Goal: Task Accomplishment & Management: Manage account settings

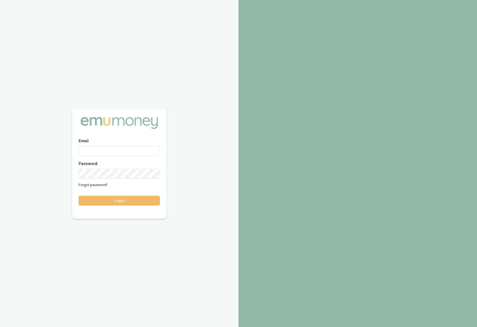
type input "[PERSON_NAME][EMAIL_ADDRESS][DOMAIN_NAME]"
click at [132, 202] on button "Login" at bounding box center [119, 201] width 81 height 10
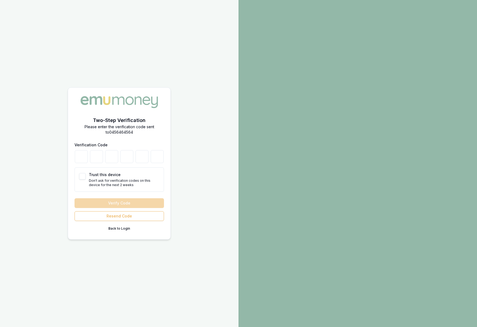
click at [82, 178] on button "Trust this device" at bounding box center [82, 176] width 6 height 6
checkbox input "true"
type button "on"
click at [80, 159] on input "number" at bounding box center [81, 156] width 13 height 13
type input "8"
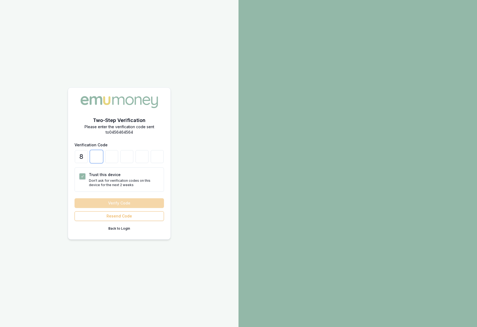
type input "8"
type input "9"
type input "4"
type input "8"
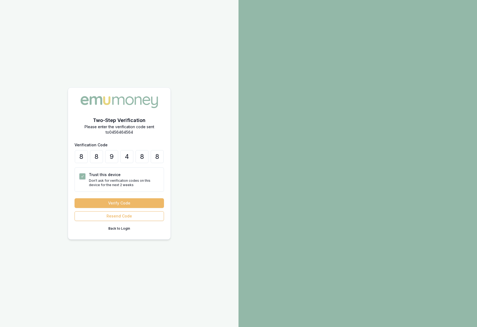
click at [120, 203] on button "Verify Code" at bounding box center [118, 203] width 89 height 10
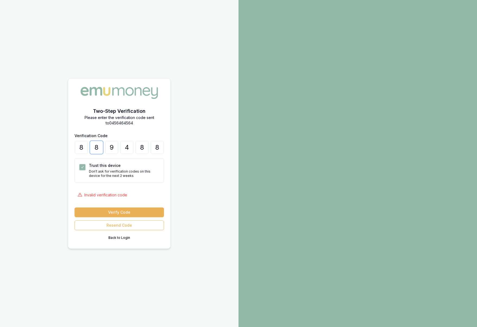
click at [100, 148] on input "8" at bounding box center [96, 147] width 13 height 13
click at [85, 149] on input "8" at bounding box center [81, 147] width 13 height 13
click at [99, 148] on input "8" at bounding box center [96, 147] width 13 height 13
click at [86, 146] on input "number" at bounding box center [81, 147] width 13 height 13
type input "2"
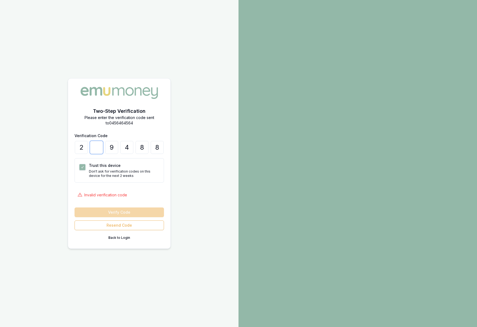
type input "2"
click at [136, 211] on button "Verify Code" at bounding box center [118, 213] width 89 height 10
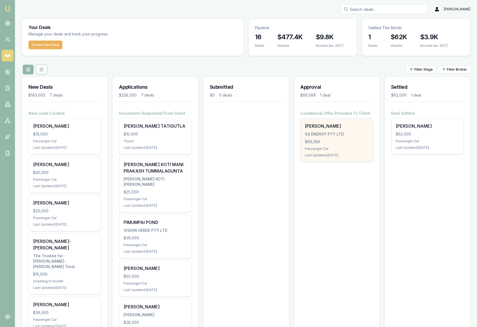
click at [351, 145] on div "$66,589" at bounding box center [336, 141] width 63 height 5
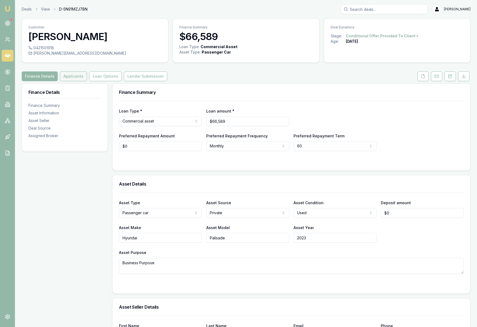
click at [68, 81] on button "Applicants" at bounding box center [73, 76] width 27 height 10
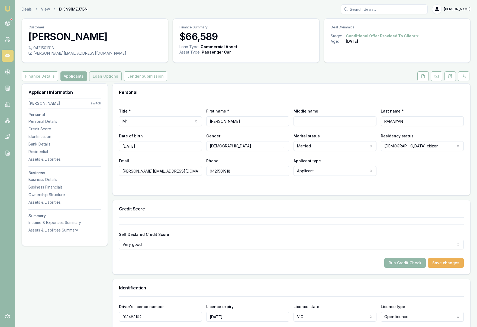
click at [101, 81] on button "Loan Options" at bounding box center [105, 76] width 32 height 10
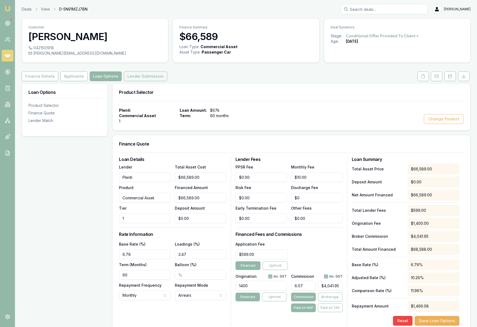
click at [145, 81] on button "Lender Submission" at bounding box center [145, 76] width 43 height 10
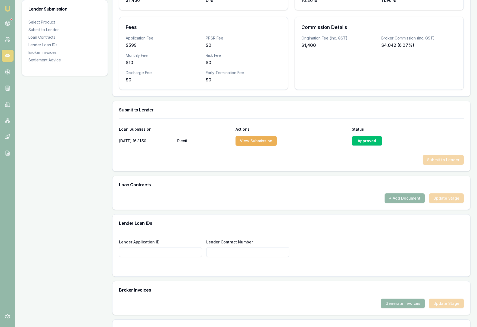
scroll to position [173, 0]
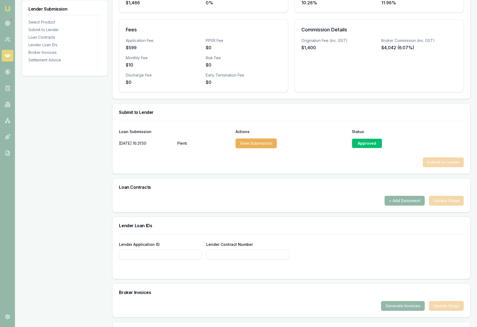
click at [398, 206] on button "+ Add Document" at bounding box center [404, 201] width 40 height 10
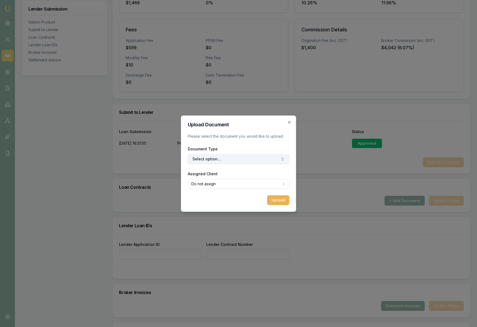
click at [240, 163] on button "Select option..." at bounding box center [239, 159] width 102 height 10
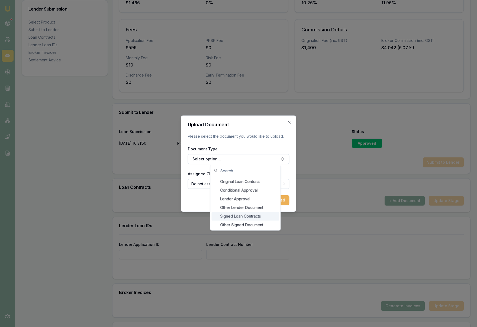
click at [253, 217] on div "Signed Loan Contracts" at bounding box center [245, 216] width 68 height 9
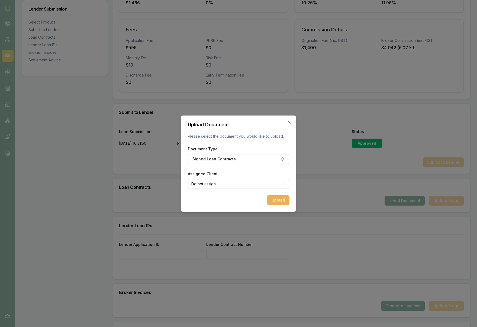
click at [307, 175] on div at bounding box center [238, 163] width 477 height 327
click at [282, 202] on button "Upload" at bounding box center [278, 201] width 22 height 10
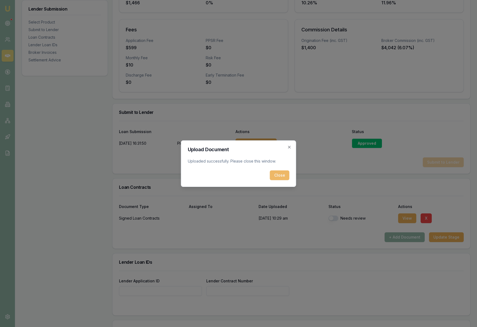
click at [281, 175] on button "Close" at bounding box center [279, 176] width 19 height 10
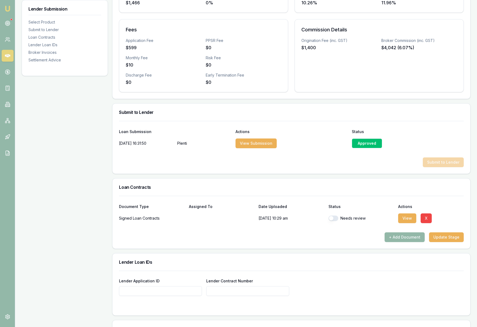
click at [332, 221] on button "button" at bounding box center [333, 218] width 10 height 5
checkbox input "true"
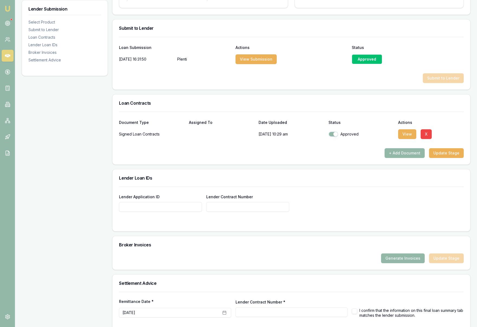
scroll to position [260, 0]
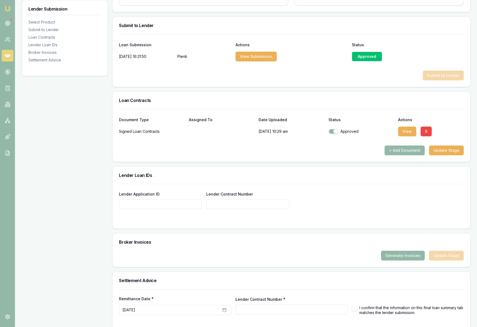
click at [155, 209] on input "Lender Application ID" at bounding box center [160, 205] width 83 height 10
paste input "SR56520812"
type input "SR56520812"
click at [231, 209] on input "Lender Contract Number" at bounding box center [247, 205] width 83 height 10
paste input "SR56520812"
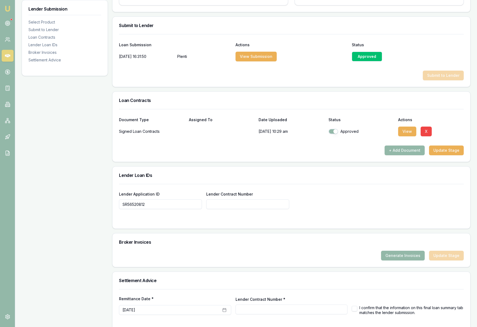
type input "SR56520812"
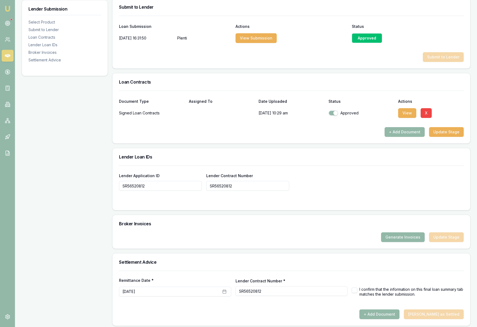
scroll to position [292, 0]
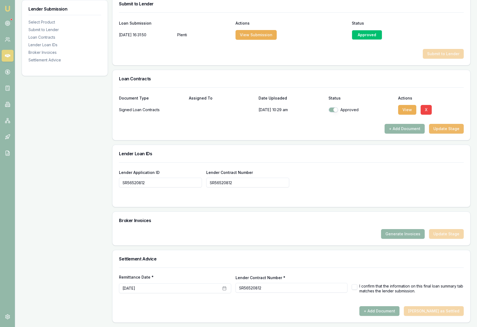
click at [451, 130] on button "Update Stage" at bounding box center [446, 129] width 35 height 10
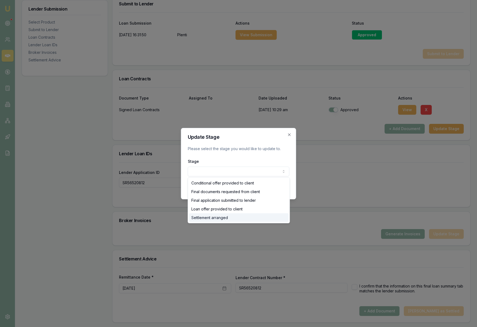
select select "SETTLEMENT_ARRANGED"
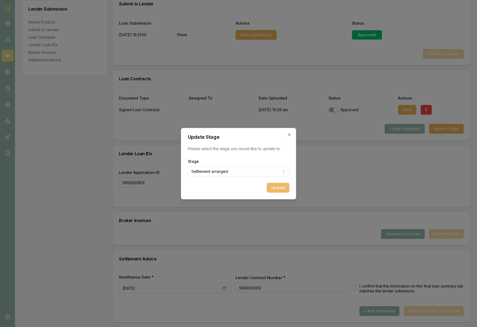
click at [278, 191] on button "Update" at bounding box center [278, 188] width 22 height 10
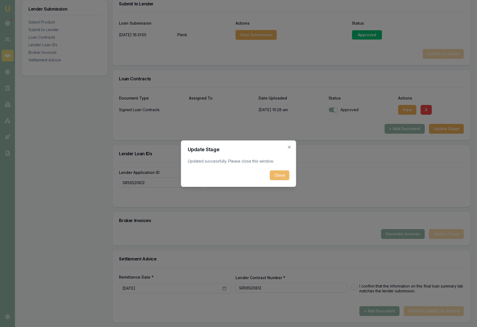
click at [284, 175] on button "Close" at bounding box center [279, 176] width 19 height 10
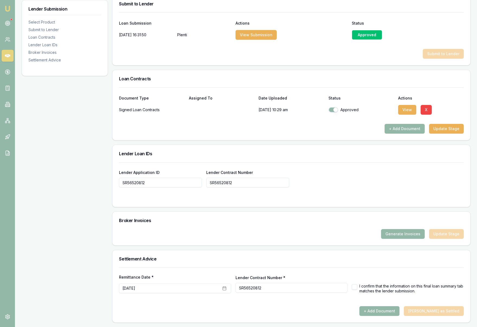
click at [355, 287] on button "button" at bounding box center [353, 287] width 5 height 5
checkbox input "true"
click at [202, 291] on button "September 19th, 2025" at bounding box center [175, 289] width 112 height 10
click at [136, 264] on button "22" at bounding box center [135, 264] width 9 height 9
click at [216, 261] on h3 "Settlement Advice" at bounding box center [291, 259] width 344 height 4
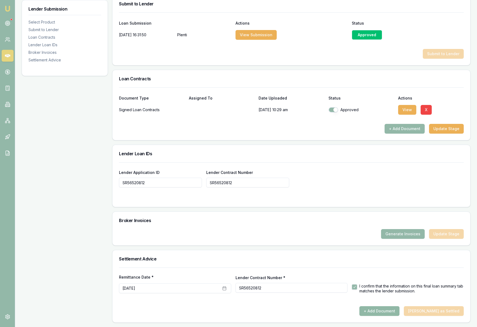
click at [396, 310] on button "+ Add Document" at bounding box center [379, 312] width 40 height 10
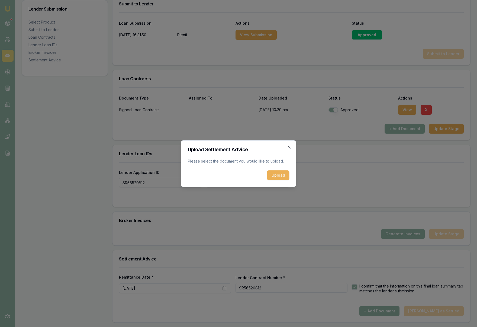
click at [289, 146] on icon "button" at bounding box center [289, 147] width 4 height 4
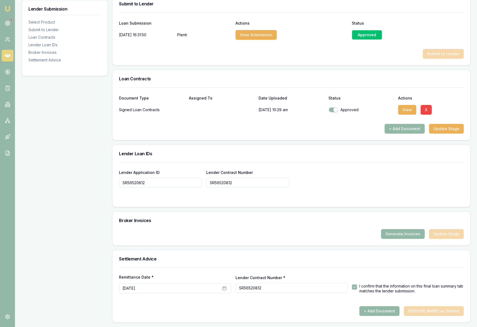
click at [256, 197] on div at bounding box center [291, 198] width 344 height 4
drag, startPoint x: 161, startPoint y: 184, endPoint x: 107, endPoint y: 183, distance: 53.4
click at [105, 183] on div "Lender Submission Select Product Submit to Lender Loan Contracts Lender Loan ID…" at bounding box center [246, 62] width 448 height 521
click at [165, 184] on input "SR56520812" at bounding box center [160, 183] width 83 height 10
click at [225, 214] on div "Broker Invoices" at bounding box center [290, 220] width 357 height 17
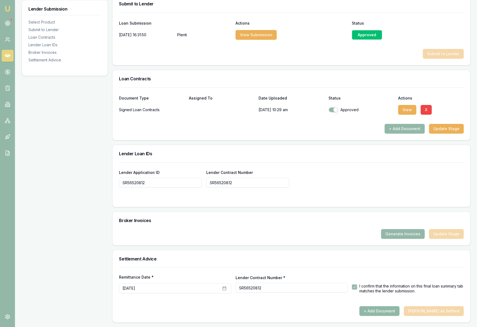
click at [384, 312] on button "+ Add Document" at bounding box center [379, 312] width 40 height 10
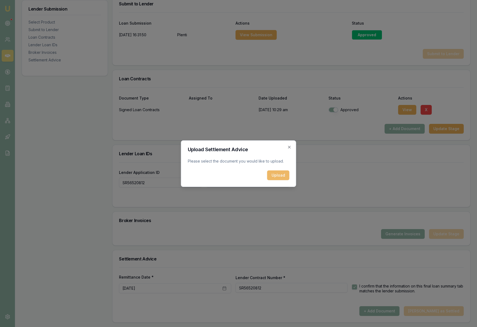
click at [280, 176] on button "Upload" at bounding box center [278, 176] width 22 height 10
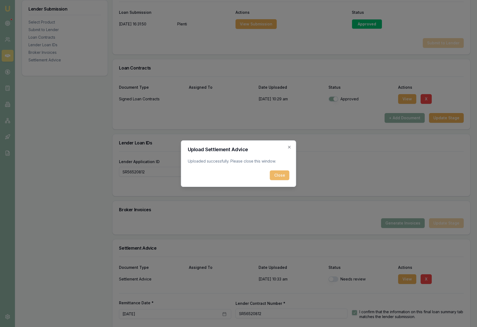
click at [281, 175] on button "Close" at bounding box center [279, 176] width 19 height 10
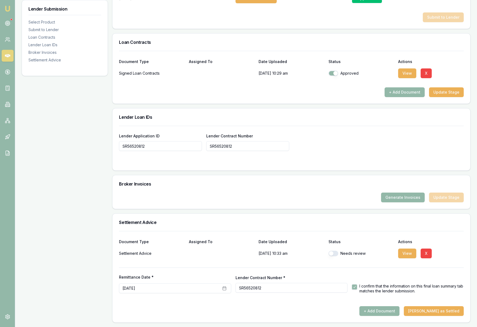
scroll to position [329, 0]
click at [331, 255] on button "button" at bounding box center [333, 253] width 10 height 5
checkbox input "true"
click at [436, 313] on button "Mark Deal as Settled" at bounding box center [433, 312] width 60 height 10
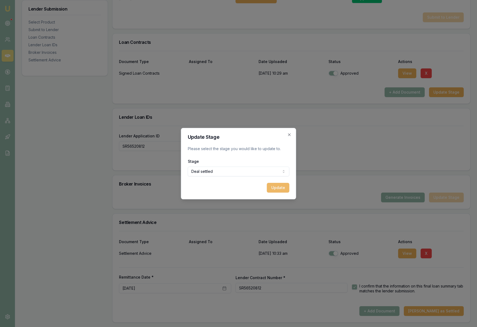
click at [277, 190] on button "Update" at bounding box center [278, 188] width 22 height 10
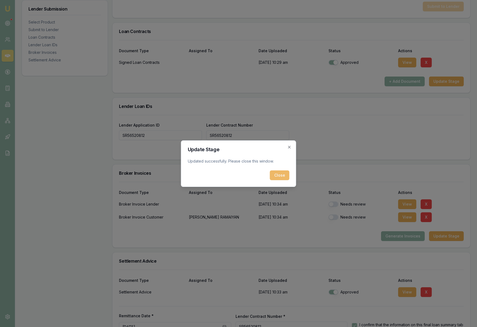
click at [277, 177] on button "Close" at bounding box center [279, 176] width 19 height 10
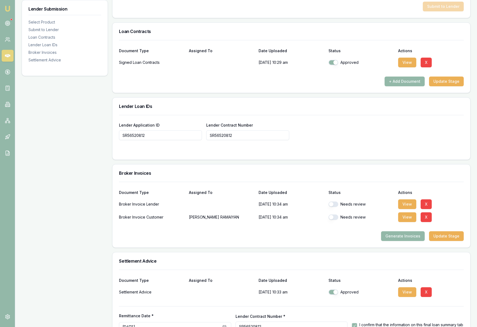
click at [330, 207] on button "button" at bounding box center [333, 204] width 10 height 5
checkbox input "true"
click at [331, 220] on button "button" at bounding box center [333, 217] width 10 height 5
checkbox input "true"
click at [405, 209] on button "View" at bounding box center [407, 205] width 18 height 10
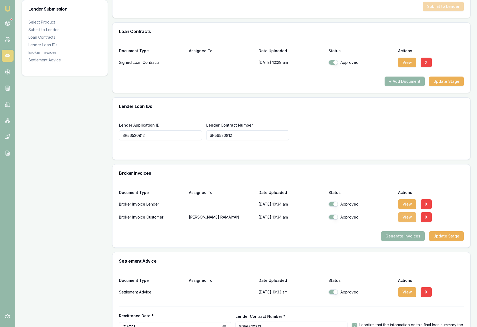
click at [410, 222] on button "View" at bounding box center [407, 218] width 18 height 10
click at [408, 209] on button "View" at bounding box center [407, 205] width 18 height 10
click at [81, 187] on div "Lender Submission Select Product Submit to Lender Loan Contracts Lender Loan ID…" at bounding box center [65, 57] width 86 height 607
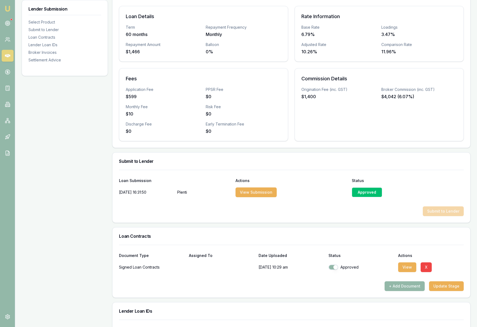
scroll to position [0, 0]
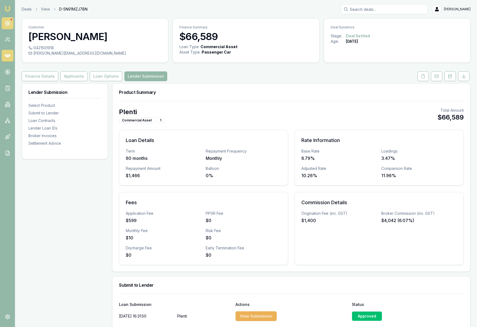
click at [8, 24] on icon at bounding box center [7, 23] width 5 height 5
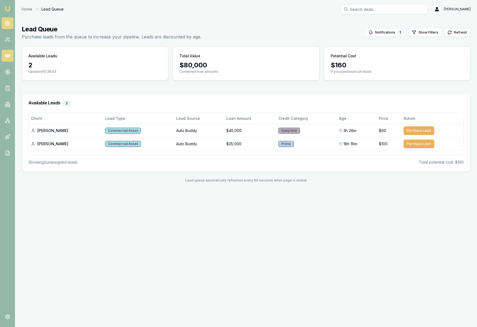
click at [7, 55] on icon at bounding box center [7, 55] width 5 height 3
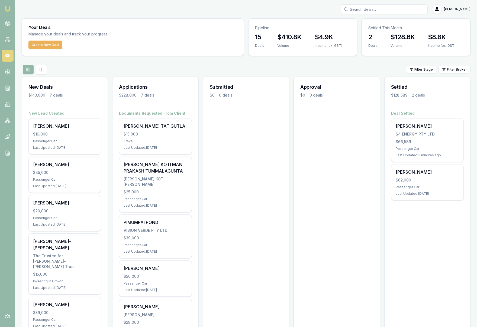
click at [253, 171] on div "Submitted $0 0 deals" at bounding box center [246, 258] width 86 height 362
click at [307, 45] on div "$410.8K Volume" at bounding box center [289, 44] width 37 height 22
click at [289, 32] on div "Pipeline" at bounding box center [302, 26] width 108 height 14
click at [267, 29] on p "Pipeline" at bounding box center [302, 27] width 95 height 5
click at [315, 37] on h3 "$4.9K" at bounding box center [328, 37] width 28 height 9
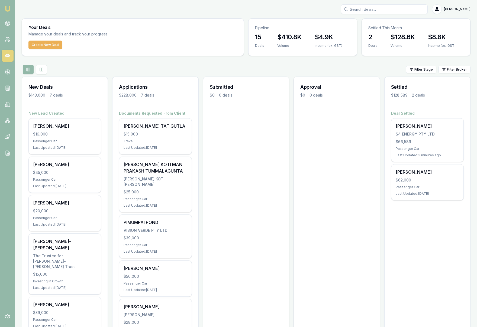
click at [315, 37] on h3 "$4.9K" at bounding box center [328, 37] width 28 height 9
click at [199, 69] on div "Filter Stage Filter Broker" at bounding box center [246, 70] width 448 height 10
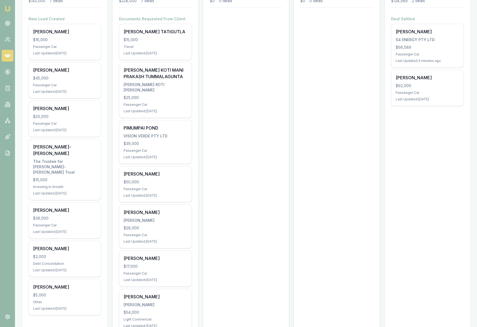
scroll to position [120, 0]
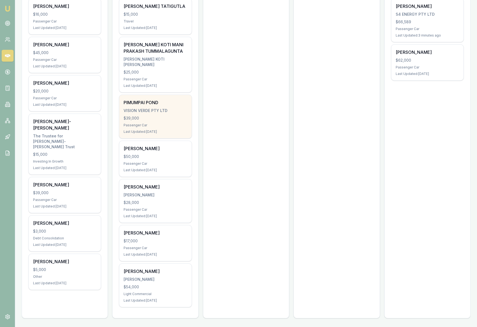
click at [182, 121] on div "$39,000" at bounding box center [154, 118] width 63 height 5
